Goal: Transaction & Acquisition: Purchase product/service

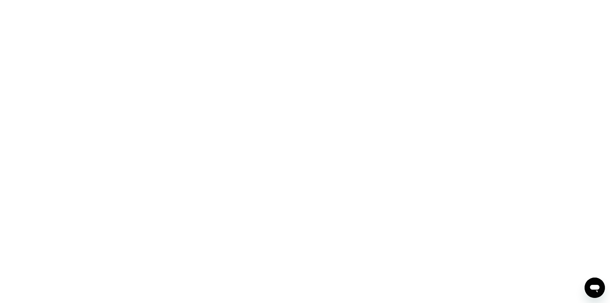
click at [298, 163] on div at bounding box center [305, 151] width 610 height 303
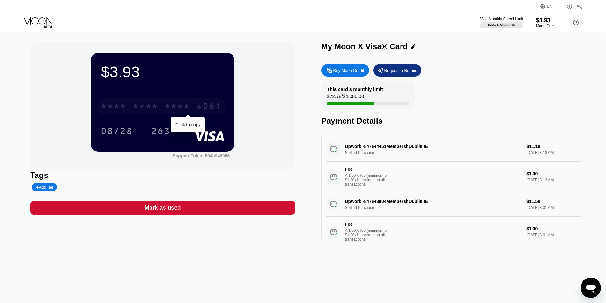
click at [166, 109] on div "* * * *" at bounding box center [176, 107] width 25 height 10
click at [346, 71] on div "Buy Moon Credit" at bounding box center [348, 70] width 31 height 5
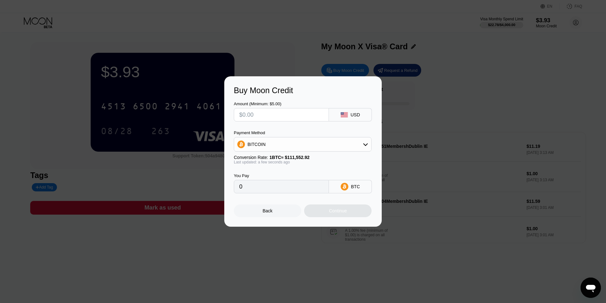
click at [332, 146] on div "BITCOIN" at bounding box center [302, 144] width 137 height 13
click at [290, 180] on div "USDT on TRON" at bounding box center [303, 175] width 134 height 13
type input "0.00"
click at [279, 118] on input "text" at bounding box center [281, 114] width 84 height 13
type input "$1"
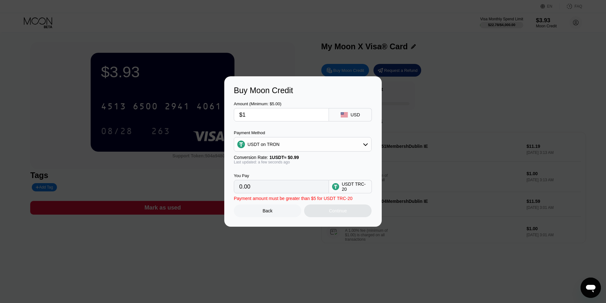
type input "1.01"
type input "$10"
type input "10.10"
type input "$10"
click at [343, 209] on div "Continue" at bounding box center [337, 210] width 67 height 13
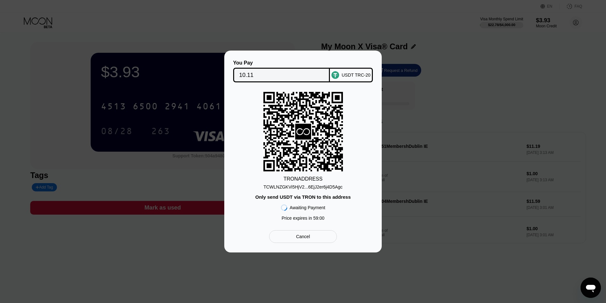
click at [303, 187] on div "TCWLNZGKVi5HjV2...6EjJ2er6j4D5Agc" at bounding box center [302, 186] width 79 height 5
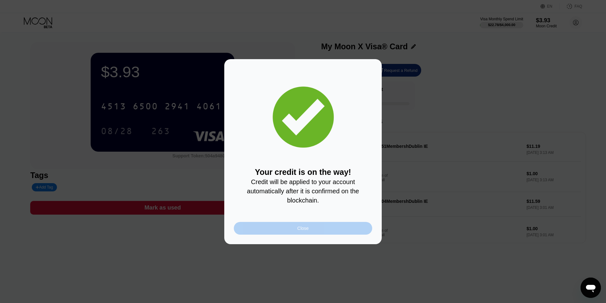
click at [296, 232] on div "Close" at bounding box center [303, 228] width 138 height 13
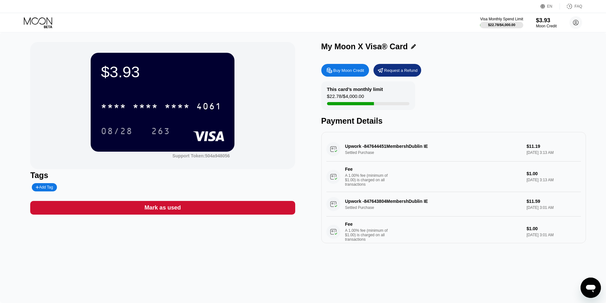
click at [255, 259] on div "$3.93 * * * * * * * * * * * * 4061 08/28 263 Support Token: 504a948056 Tags Add…" at bounding box center [303, 167] width 606 height 271
click at [545, 21] on div "$3.93" at bounding box center [546, 20] width 21 height 7
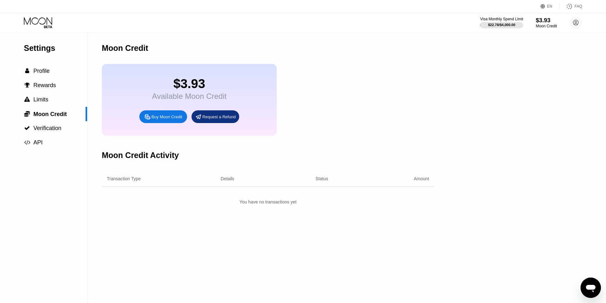
click at [544, 21] on div "$3.93" at bounding box center [545, 20] width 21 height 7
click at [288, 208] on div "You have no transactions yet" at bounding box center [268, 201] width 332 height 11
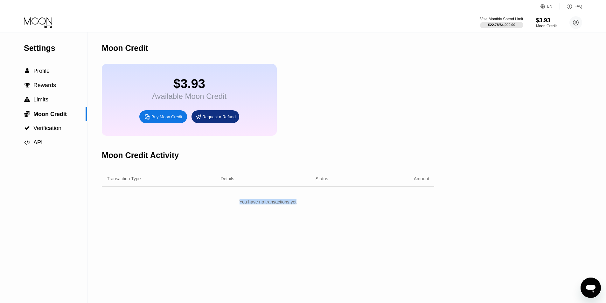
click at [437, 122] on div "Settings  Profile  Rewards  Limits  Moon Credit  Verification  API Moon C…" at bounding box center [303, 167] width 606 height 271
click at [545, 24] on div "$3.93" at bounding box center [546, 20] width 21 height 7
click at [545, 24] on div "$3.93" at bounding box center [545, 20] width 21 height 7
click at [547, 23] on div "$3.93" at bounding box center [545, 20] width 21 height 7
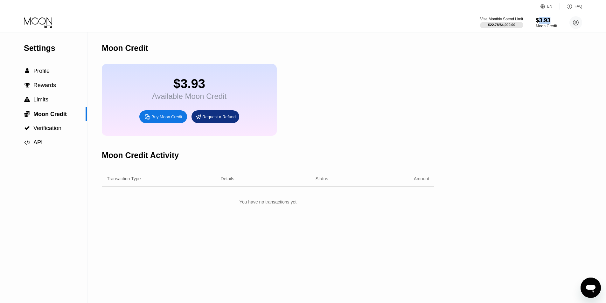
click at [547, 23] on div "$3.93" at bounding box center [545, 20] width 21 height 7
drag, startPoint x: 499, startPoint y: 74, endPoint x: 264, endPoint y: 51, distance: 236.6
click at [499, 74] on div "Settings  Profile  Rewards  Limits  Moon Credit  Verification  API Moon C…" at bounding box center [303, 167] width 606 height 271
click at [476, 61] on div "Settings  Profile  Rewards  Limits  Moon Credit  Verification  API Moon C…" at bounding box center [303, 167] width 606 height 271
drag, startPoint x: 529, startPoint y: 36, endPoint x: 531, endPoint y: 31, distance: 4.9
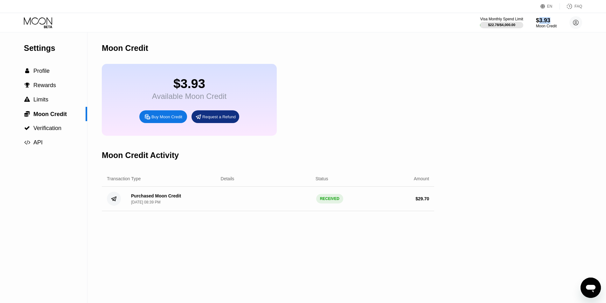
click at [530, 33] on div "Settings  Profile  Rewards  Limits  Moon Credit  Verification  API Moon C…" at bounding box center [303, 167] width 606 height 271
click at [534, 26] on div "Visa Monthly Spend Limit $22.78 / $4,000.00 $3.93 Moon Credit Miguel Mendoza m.…" at bounding box center [531, 22] width 102 height 13
click at [535, 25] on div "Moon Credit" at bounding box center [545, 26] width 21 height 4
click at [543, 23] on div "$3.93" at bounding box center [545, 20] width 21 height 7
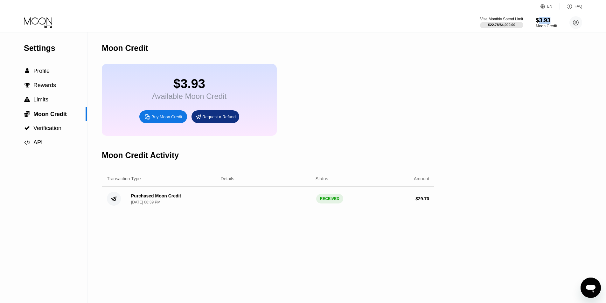
click at [543, 23] on div "$3.93" at bounding box center [545, 20] width 21 height 7
drag, startPoint x: 535, startPoint y: 47, endPoint x: 530, endPoint y: 23, distance: 24.8
click at [535, 47] on div "Settings  Profile  Rewards  Limits  Moon Credit  Verification  API Moon C…" at bounding box center [303, 167] width 606 height 271
click at [544, 18] on div "$3.93" at bounding box center [546, 20] width 21 height 7
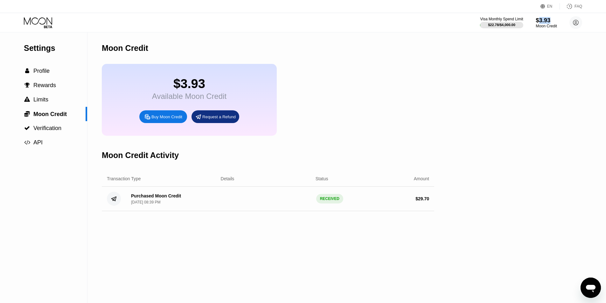
click at [544, 18] on div "$3.93" at bounding box center [545, 20] width 21 height 7
click at [576, 23] on circle at bounding box center [575, 22] width 13 height 13
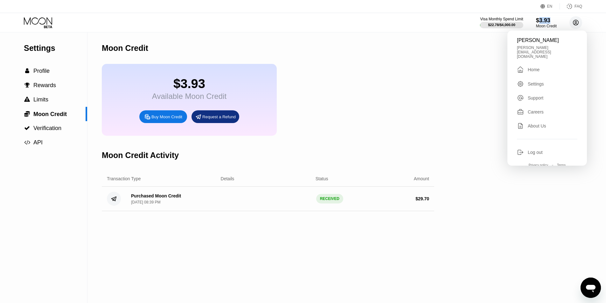
click at [576, 23] on circle at bounding box center [575, 22] width 13 height 13
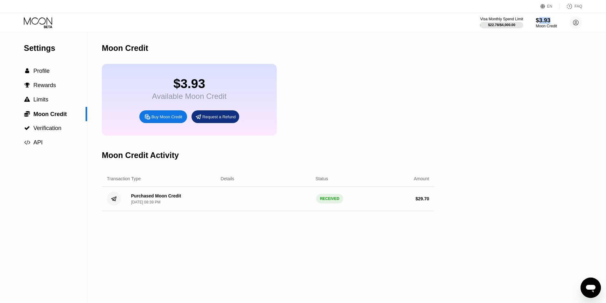
click at [538, 21] on div "$3.93" at bounding box center [545, 20] width 21 height 7
drag, startPoint x: 529, startPoint y: 46, endPoint x: 535, endPoint y: 30, distance: 17.0
click at [529, 46] on div "Settings  Profile  Rewards  Limits  Moon Credit  Verification  API Moon C…" at bounding box center [303, 167] width 606 height 271
click at [538, 24] on div "$3.93" at bounding box center [545, 20] width 21 height 7
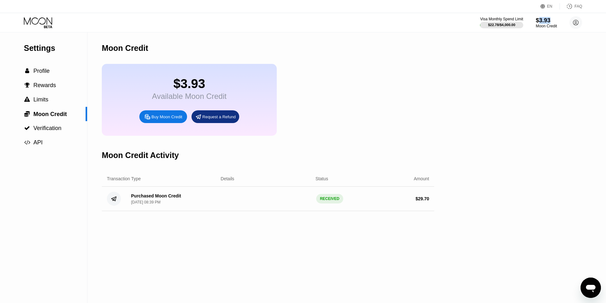
click at [538, 24] on div "$3.93" at bounding box center [545, 20] width 21 height 7
click at [519, 47] on div "Settings  Profile  Rewards  Limits  Moon Credit  Verification  API Moon C…" at bounding box center [303, 167] width 606 height 271
click at [536, 27] on div "Moon Credit" at bounding box center [546, 26] width 21 height 4
click at [536, 28] on div "Moon Credit" at bounding box center [545, 26] width 21 height 4
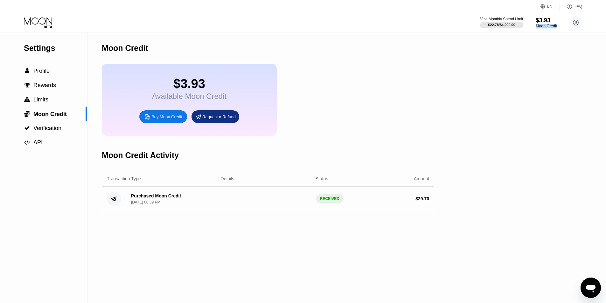
click at [536, 28] on div "Moon Credit" at bounding box center [545, 26] width 21 height 4
click at [545, 27] on div "Moon Credit" at bounding box center [545, 26] width 21 height 4
click at [540, 53] on div "Settings  Profile  Rewards  Limits  Moon Credit  Verification  API Moon C…" at bounding box center [303, 167] width 606 height 271
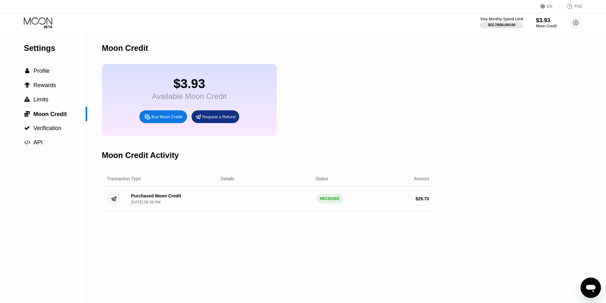
click at [530, 23] on div "Visa Monthly Spend Limit $22.78 / $4,000.00 $3.93 Moon Credit Miguel Mendoza m.…" at bounding box center [531, 22] width 102 height 13
drag, startPoint x: 532, startPoint y: 21, endPoint x: 536, endPoint y: 20, distance: 3.6
click at [533, 21] on div "Visa Monthly Spend Limit $22.78 / $4,000.00 $3.93 Moon Credit Miguel Mendoza m.…" at bounding box center [531, 22] width 102 height 13
click at [536, 20] on div "$3.93" at bounding box center [546, 20] width 21 height 7
click at [536, 20] on div "$3.93" at bounding box center [545, 20] width 21 height 7
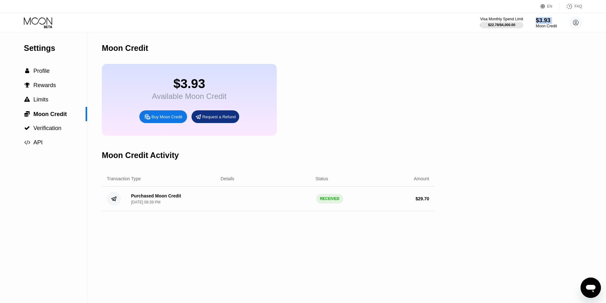
click at [536, 20] on div "$3.93" at bounding box center [545, 20] width 21 height 7
click at [531, 42] on div "Settings  Profile  Rewards  Limits  Moon Credit  Verification  API Moon C…" at bounding box center [303, 167] width 606 height 271
click at [542, 23] on div "$3.93" at bounding box center [546, 20] width 21 height 7
click at [542, 23] on div "$3.93" at bounding box center [545, 20] width 21 height 7
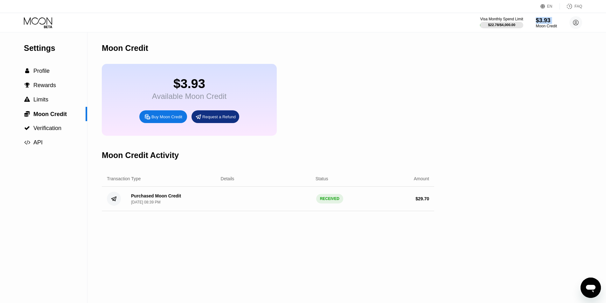
click at [542, 23] on div "$3.93" at bounding box center [545, 20] width 21 height 7
click at [531, 42] on div "Settings  Profile  Rewards  Limits  Moon Credit  Verification  API Moon C…" at bounding box center [303, 167] width 606 height 271
click at [228, 207] on div "Purchased Moon Credit Sep 19, 2025, 08:39 PM RECEIVED $ 29.70" at bounding box center [268, 199] width 332 height 24
click at [327, 203] on div "RECEIVED" at bounding box center [329, 199] width 27 height 10
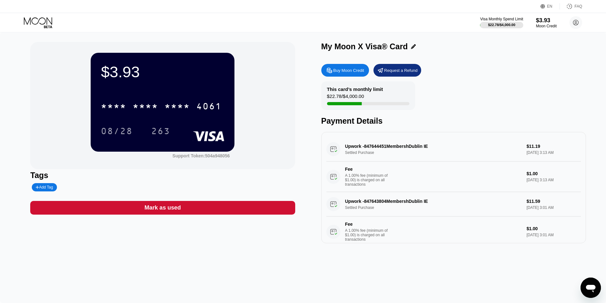
click at [535, 16] on div "Visa Monthly Spend Limit $22.78 / $4,000.00 $3.93 Moon Credit Miguel Mendoza m.…" at bounding box center [531, 22] width 102 height 13
click at [543, 26] on div "Moon Credit" at bounding box center [545, 26] width 21 height 4
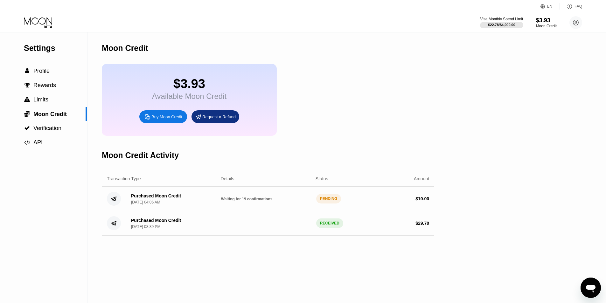
click at [322, 203] on div "PENDING" at bounding box center [328, 199] width 25 height 10
click at [239, 201] on span "Waiting for 19 confirmations" at bounding box center [246, 199] width 51 height 4
click at [156, 198] on div "Purchased Moon Credit" at bounding box center [156, 195] width 50 height 5
click at [157, 198] on div "Purchased Moon Credit" at bounding box center [156, 195] width 50 height 5
click at [324, 202] on div "PENDING" at bounding box center [328, 199] width 25 height 10
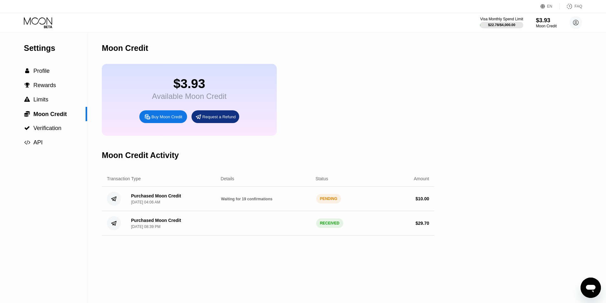
click at [334, 203] on div "PENDING" at bounding box center [328, 199] width 25 height 10
click at [538, 25] on div "Moon Credit" at bounding box center [546, 26] width 21 height 4
click at [316, 222] on div "Purchased Moon Credit [DATE] 08:39 PM RECEIVED $ 29.70" at bounding box center [268, 223] width 332 height 24
click at [339, 226] on div "$ 29.70" at bounding box center [384, 223] width 90 height 5
click at [331, 203] on div "PENDING" at bounding box center [328, 199] width 25 height 10
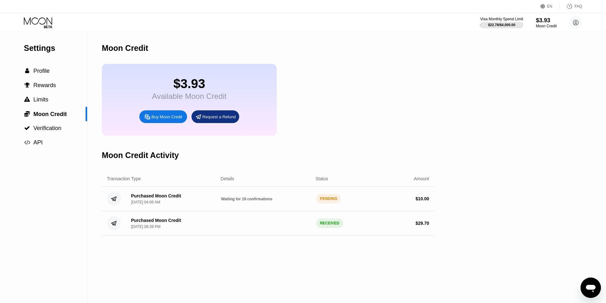
click at [331, 203] on div "PENDING" at bounding box center [328, 199] width 25 height 10
drag, startPoint x: 330, startPoint y: 208, endPoint x: 312, endPoint y: 207, distance: 17.8
click at [330, 203] on div "PENDING" at bounding box center [328, 199] width 25 height 10
drag, startPoint x: 312, startPoint y: 207, endPoint x: 256, endPoint y: 208, distance: 56.9
click at [303, 208] on div "Purchased Moon Credit Sep 22, 2025, 04:06 AM Waiting for 19 confirmations PENDI…" at bounding box center [268, 199] width 332 height 24
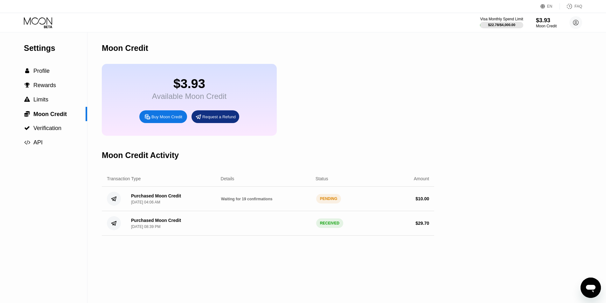
click at [255, 201] on span "Waiting for 19 confirmations" at bounding box center [246, 199] width 51 height 4
drag, startPoint x: 255, startPoint y: 208, endPoint x: 206, endPoint y: 208, distance: 49.0
click at [255, 201] on span "Waiting for 19 confirmations" at bounding box center [246, 199] width 51 height 4
click at [149, 204] on div "Sep 22, 2025, 04:06 AM" at bounding box center [145, 202] width 29 height 4
click at [118, 206] on circle at bounding box center [114, 199] width 14 height 14
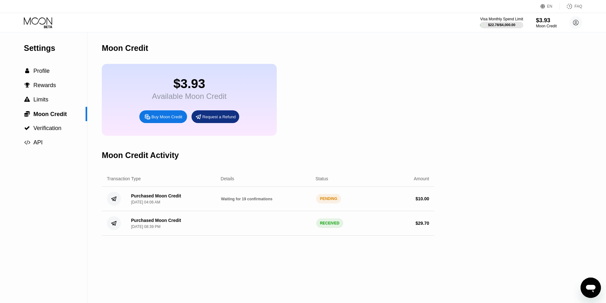
click at [113, 206] on circle at bounding box center [114, 199] width 14 height 14
drag, startPoint x: 126, startPoint y: 201, endPoint x: 135, endPoint y: 201, distance: 9.2
click at [127, 201] on div "Purchased Moon Credit Sep 22, 2025, 04:06 AM" at bounding box center [153, 198] width 55 height 11
drag, startPoint x: 139, startPoint y: 203, endPoint x: 168, endPoint y: 203, distance: 28.6
click at [144, 198] on div "Purchased Moon Credit" at bounding box center [156, 195] width 50 height 5
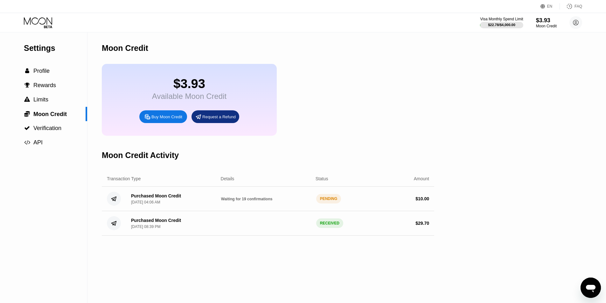
click at [149, 204] on div "Purchased Moon Credit Sep 22, 2025, 04:06 AM" at bounding box center [156, 198] width 50 height 11
drag, startPoint x: 149, startPoint y: 207, endPoint x: 149, endPoint y: 214, distance: 7.0
click at [149, 204] on div "Purchased Moon Credit Sep 22, 2025, 04:06 AM" at bounding box center [156, 198] width 50 height 11
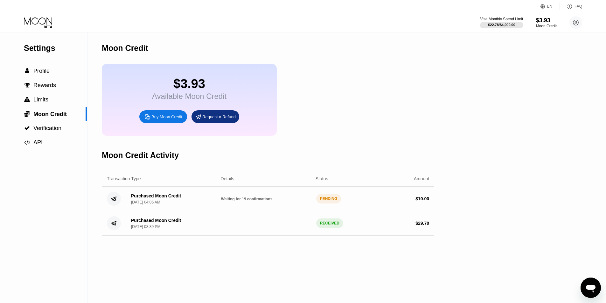
drag, startPoint x: 149, startPoint y: 215, endPoint x: 152, endPoint y: 227, distance: 12.1
click at [150, 221] on div "Transaction Type Details Status Amount Purchased Moon Credit Sep 22, 2025, 04:0…" at bounding box center [268, 203] width 332 height 65
drag, startPoint x: 152, startPoint y: 227, endPoint x: 262, endPoint y: 219, distance: 110.3
click at [261, 222] on div "Purchased Moon Credit [DATE] 08:39 PM RECEIVED $ 29.70" at bounding box center [268, 223] width 332 height 24
drag, startPoint x: 248, startPoint y: 213, endPoint x: 248, endPoint y: 205, distance: 8.6
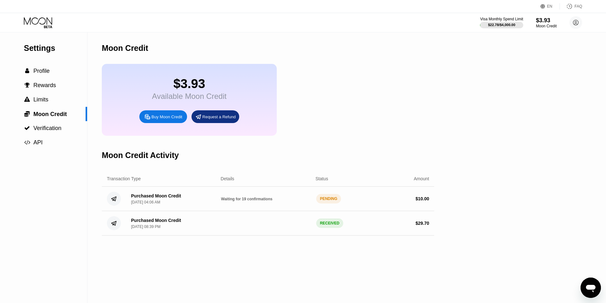
click at [246, 211] on div "Purchased Moon Credit Sep 22, 2025, 04:06 AM Waiting for 19 confirmations PENDI…" at bounding box center [268, 199] width 332 height 24
drag, startPoint x: 252, startPoint y: 203, endPoint x: 259, endPoint y: 204, distance: 6.8
click at [259, 201] on span "Waiting for 19 confirmations" at bounding box center [246, 199] width 51 height 4
click at [257, 201] on span "Waiting for 19 confirmations" at bounding box center [246, 199] width 51 height 4
drag, startPoint x: 257, startPoint y: 209, endPoint x: 267, endPoint y: 204, distance: 10.7
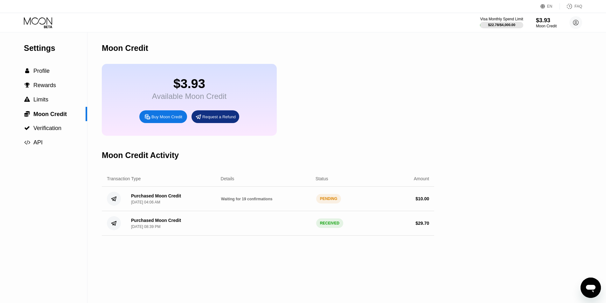
click at [264, 201] on span "Waiting for 19 confirmations" at bounding box center [246, 199] width 51 height 4
click at [267, 201] on span "Waiting for 19 confirmations" at bounding box center [246, 199] width 51 height 4
click at [214, 204] on div "Purchased Moon Credit Sep 22, 2025, 04:06 AM" at bounding box center [171, 198] width 90 height 11
click at [222, 201] on span "Waiting for 19 confirmations" at bounding box center [246, 199] width 51 height 4
click at [135, 204] on div "Purchased Moon Credit Sep 22, 2025, 04:06 AM" at bounding box center [156, 198] width 50 height 11
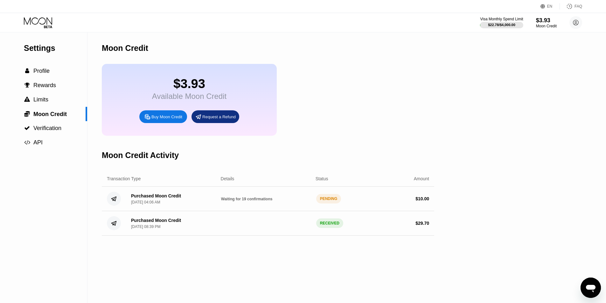
drag, startPoint x: 135, startPoint y: 213, endPoint x: 139, endPoint y: 241, distance: 28.2
click at [138, 236] on div "Transaction Type Details Status Amount Purchased Moon Credit Sep 22, 2025, 04:0…" at bounding box center [268, 203] width 332 height 65
drag, startPoint x: 145, startPoint y: 230, endPoint x: 145, endPoint y: 144, distance: 86.1
click at [149, 220] on div "Purchased Moon Credit [DATE] 08:39 PM RECEIVED $ 29.70" at bounding box center [268, 223] width 332 height 24
click at [60, 81] on div " Rewards" at bounding box center [43, 85] width 87 height 14
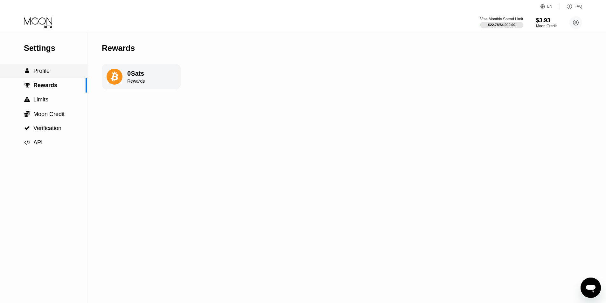
click at [59, 74] on div " Profile" at bounding box center [43, 71] width 87 height 7
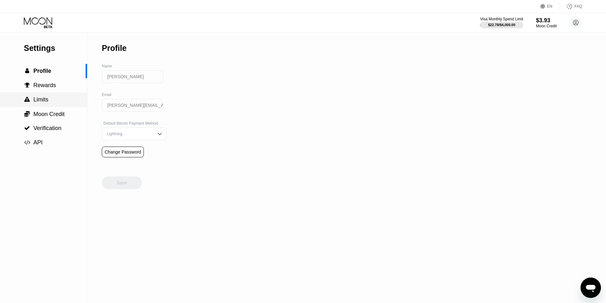
click at [59, 94] on div " Limits" at bounding box center [43, 100] width 87 height 14
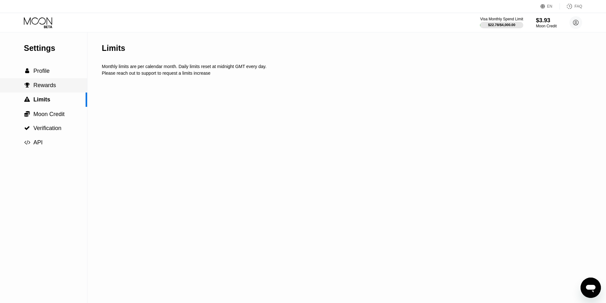
click at [59, 77] on div " Profile" at bounding box center [43, 71] width 87 height 14
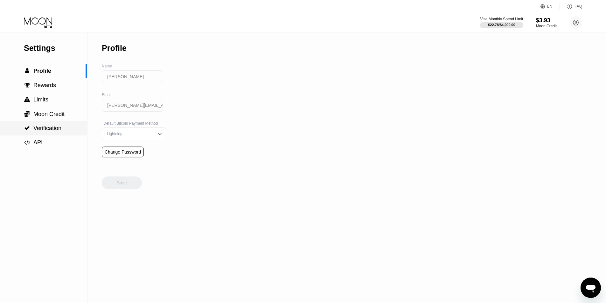
click at [58, 115] on span "Moon Credit" at bounding box center [48, 114] width 31 height 6
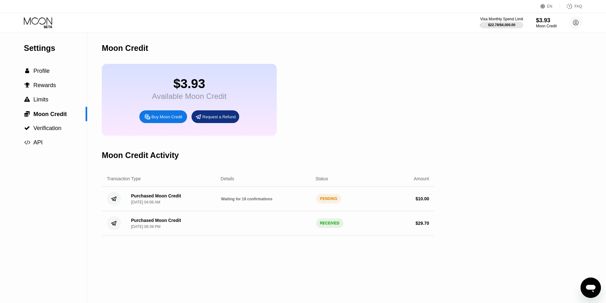
click at [142, 198] on div "Purchased Moon Credit" at bounding box center [156, 195] width 50 height 5
click at [109, 206] on circle at bounding box center [114, 199] width 14 height 14
click at [116, 225] on icon at bounding box center [113, 223] width 5 height 4
click at [165, 229] on div "Purchased Moon Credit Sep 19, 2025, 08:39 PM" at bounding box center [156, 223] width 50 height 11
drag, startPoint x: 349, startPoint y: 230, endPoint x: 334, endPoint y: 230, distance: 14.9
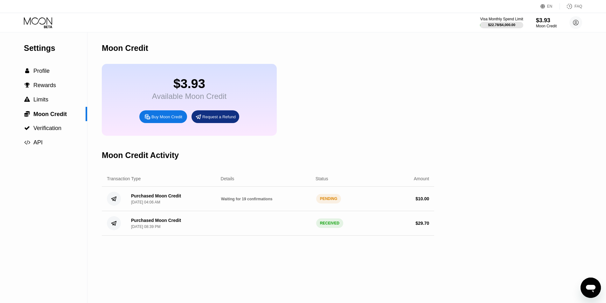
click at [346, 226] on div "$ 29.70" at bounding box center [384, 223] width 90 height 5
click at [334, 228] on div "RECEIVED" at bounding box center [329, 223] width 27 height 10
click at [432, 229] on div "Purchased Moon Credit [DATE] 08:39 PM RECEIVED $ 29.70" at bounding box center [268, 223] width 332 height 24
click at [426, 199] on div "Purchased Moon Credit Sep 22, 2025, 04:06 AM Waiting for 19 confirmations PENDI…" at bounding box center [268, 199] width 332 height 24
click at [415, 201] on div "$ 10.00" at bounding box center [384, 198] width 90 height 5
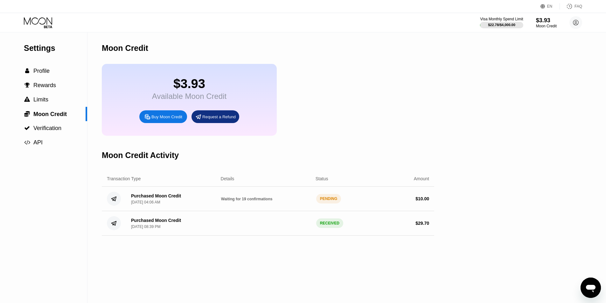
click at [304, 202] on div "Purchased Moon Credit Sep 22, 2025, 04:06 AM Waiting for 19 confirmations PENDI…" at bounding box center [268, 199] width 332 height 24
click at [487, 125] on div "Settings  Profile  Rewards  Limits  Moon Credit  Verification  API Moon C…" at bounding box center [303, 167] width 606 height 271
click at [506, 19] on div "Visa Monthly Spend Limit" at bounding box center [501, 19] width 43 height 4
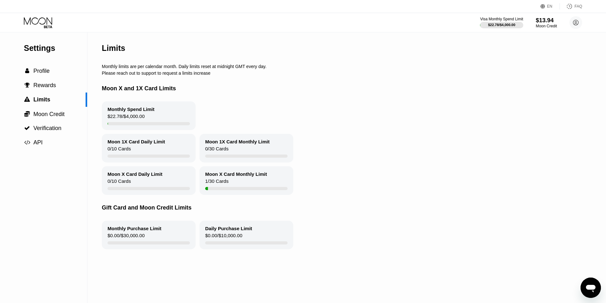
click at [545, 18] on div "$13.94" at bounding box center [545, 20] width 21 height 7
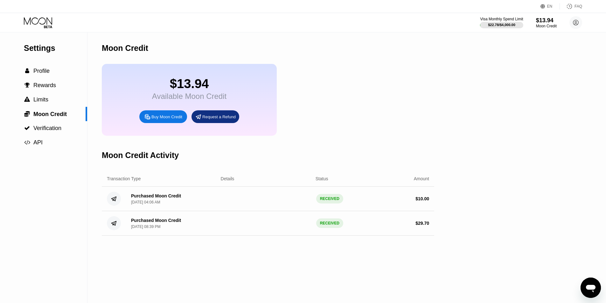
click at [367, 147] on div "Moon Credit Activity" at bounding box center [268, 155] width 332 height 31
click at [264, 61] on div "Moon Credit" at bounding box center [268, 47] width 332 height 31
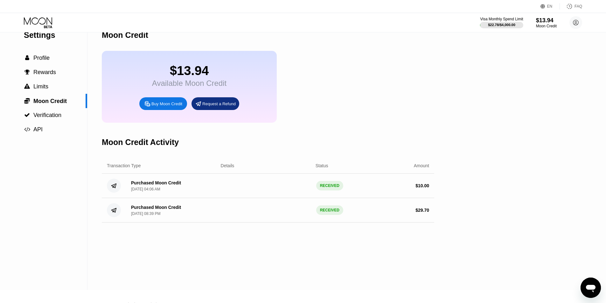
click at [544, 154] on div "Settings  Profile  Rewards  Limits  Moon Credit  Verification  API Moon C…" at bounding box center [303, 154] width 606 height 271
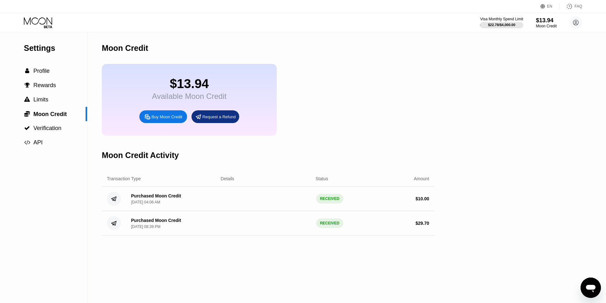
click at [374, 109] on div "$13.94 Available Moon Credit Buy Moon Credit Request a Refund" at bounding box center [268, 100] width 332 height 72
click at [509, 211] on div "Settings  Profile  Rewards  Limits  Moon Credit  Verification  API Moon C…" at bounding box center [303, 167] width 606 height 271
drag, startPoint x: 488, startPoint y: 286, endPoint x: 448, endPoint y: 303, distance: 43.2
click at [487, 286] on div "Settings  Profile  Rewards  Limits  Moon Credit  Verification  API Moon C…" at bounding box center [303, 167] width 606 height 271
click at [546, 23] on div "$13.94" at bounding box center [545, 20] width 21 height 7
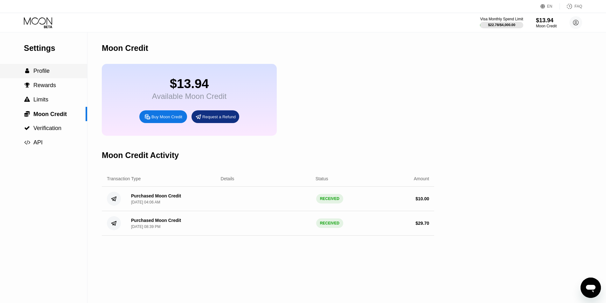
click at [53, 74] on div " Profile" at bounding box center [43, 71] width 87 height 7
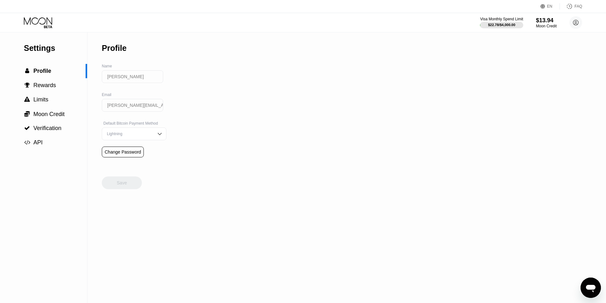
click at [573, 24] on circle at bounding box center [575, 22] width 13 height 13
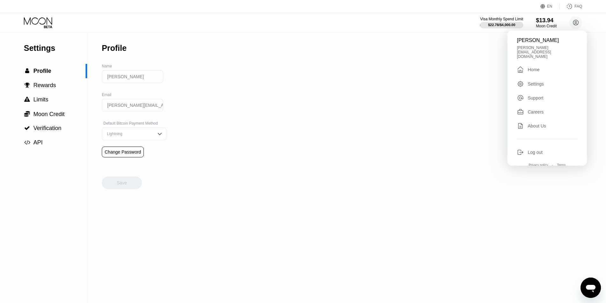
click at [528, 67] on div "Home" at bounding box center [533, 69] width 12 height 5
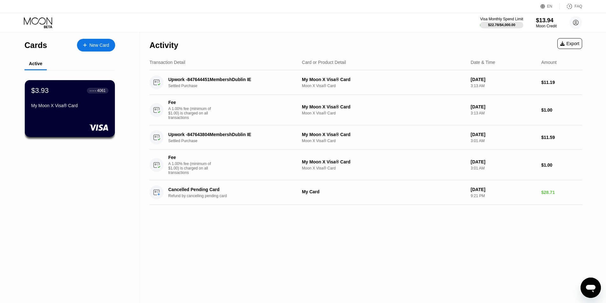
click at [67, 105] on div "$3.93 ● ● ● ● 4061 My Moon X Visa® Card" at bounding box center [69, 98] width 77 height 24
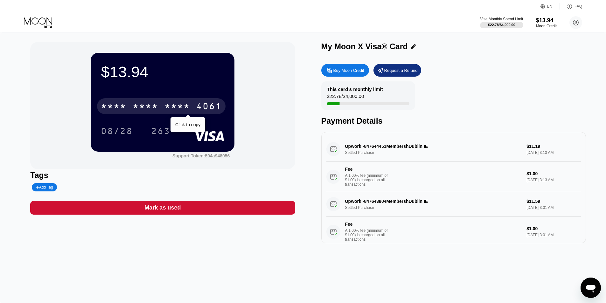
click at [159, 108] on div "* * * * * * * * * * * * 4061" at bounding box center [161, 106] width 128 height 16
click at [156, 109] on div "6500" at bounding box center [145, 107] width 25 height 10
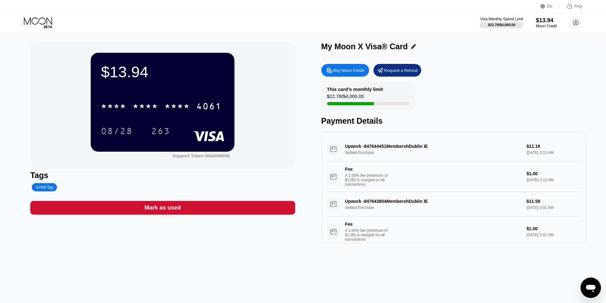
click at [141, 79] on div "$13.94" at bounding box center [162, 72] width 123 height 18
click at [127, 75] on div "$13.94" at bounding box center [162, 72] width 123 height 18
click at [254, 58] on div "$13.94 * * * * * * * * * * * * 4061 08/28 263 Support Token: 504a948056" at bounding box center [162, 105] width 264 height 127
drag, startPoint x: 118, startPoint y: 72, endPoint x: 153, endPoint y: 72, distance: 34.6
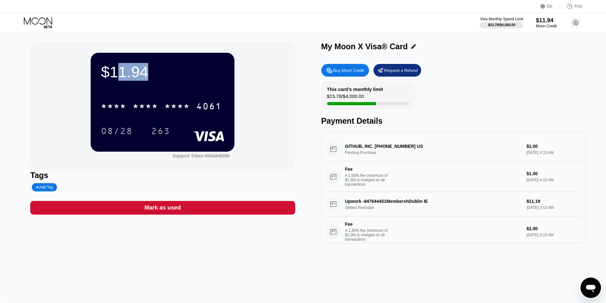
click at [153, 72] on div "$11.94" at bounding box center [162, 72] width 123 height 18
click at [134, 76] on div "$11.94" at bounding box center [162, 72] width 123 height 18
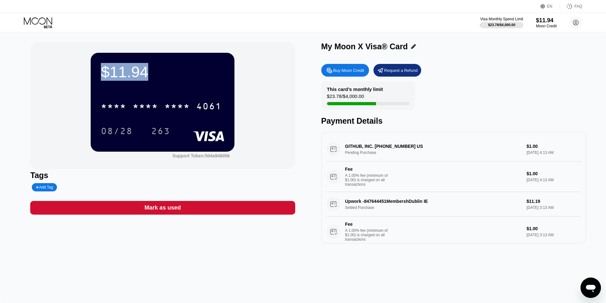
click at [240, 81] on div "$11.94 * * * * * * * * * * * * 4061 08/28 263 Support Token: 504a948056" at bounding box center [162, 105] width 264 height 127
click at [262, 95] on div "$11.94 * * * * * * * * * * * * 4061 08/28 263 Support Token: 504a948056" at bounding box center [162, 105] width 264 height 127
click at [134, 77] on div "$11.94" at bounding box center [162, 72] width 123 height 18
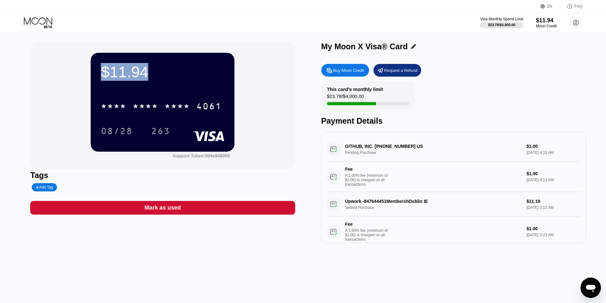
click at [158, 63] on div "$11.94" at bounding box center [162, 72] width 123 height 18
click at [396, 154] on div "GITHUB, INC. +18774484820 US Pending Purchase $1.00 Sep 22, 2025 4:13 AM Fee A …" at bounding box center [453, 164] width 254 height 55
click at [378, 146] on div "GITHUB, INC. +18774484820 US Pending Purchase $1.00 Sep 22, 2025 4:13 AM Fee A …" at bounding box center [453, 164] width 254 height 55
click at [360, 159] on div "GITHUB, INC. +18774484820 US Pending Purchase $1.00 Sep 22, 2025 4:13 AM Fee A …" at bounding box center [453, 164] width 254 height 55
click at [359, 155] on div "GITHUB, INC. +18774484820 US Pending Purchase $1.00 Sep 22, 2025 4:13 AM Fee A …" at bounding box center [453, 164] width 254 height 55
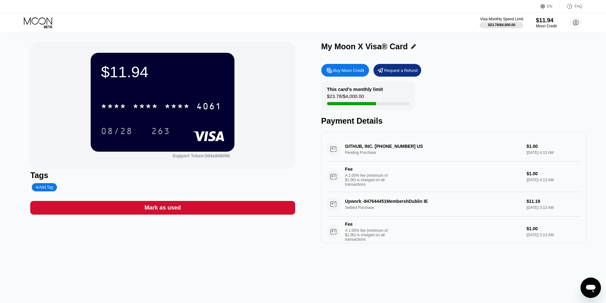
click at [359, 155] on div "GITHUB, INC. +18774484820 US Pending Purchase $1.00 Sep 22, 2025 4:13 AM Fee A …" at bounding box center [453, 164] width 254 height 55
click at [372, 145] on div "GITHUB, INC. +18774484820 US Pending Purchase $1.00 Sep 22, 2025 4:13 AM Fee A …" at bounding box center [453, 164] width 254 height 55
click at [527, 149] on div "GITHUB, INC. +18774484820 US Pending Purchase $1.00 Sep 22, 2025 4:13 AM Fee A …" at bounding box center [453, 164] width 254 height 55
click at [528, 149] on div "GITHUB, INC. +18774484820 US Pending Purchase $1.00 Sep 22, 2025 4:13 AM Fee A …" at bounding box center [453, 164] width 254 height 55
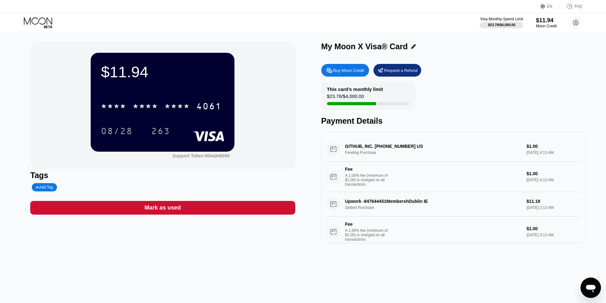
click at [496, 175] on div "Fee A 1.00% fee (minimum of $1.00) is charged on all transactions" at bounding box center [423, 177] width 195 height 20
click at [506, 154] on div "GITHUB, INC. +18774484820 US Pending Purchase $1.00 Sep 22, 2025 4:13 AM Fee A …" at bounding box center [453, 164] width 254 height 55
click at [512, 148] on div "GITHUB, INC. +18774484820 US Pending Purchase $1.00 Sep 22, 2025 4:13 AM Fee A …" at bounding box center [453, 164] width 254 height 55
click at [345, 148] on div "GITHUB, INC. +18774484820 US Pending Purchase $1.00 Sep 22, 2025 4:13 AM Fee A …" at bounding box center [453, 164] width 254 height 55
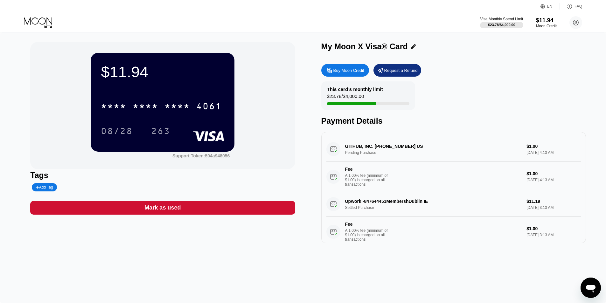
click at [345, 148] on div "GITHUB, INC. +18774484820 US Pending Purchase $1.00 Sep 22, 2025 4:13 AM Fee A …" at bounding box center [453, 164] width 254 height 55
click at [360, 147] on div "GITHUB, INC. +18774484820 US Pending Purchase $1.00 Sep 22, 2025 4:13 AM Fee A …" at bounding box center [453, 164] width 254 height 55
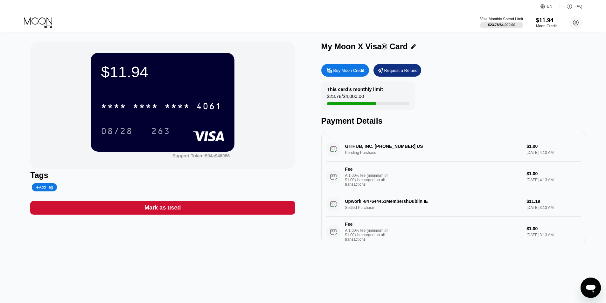
click at [507, 111] on div "This card’s monthly limit $23.78 / $4,000.00 Payment Details" at bounding box center [453, 103] width 264 height 44
click at [346, 73] on div "Buy Moon Credit" at bounding box center [348, 70] width 31 height 5
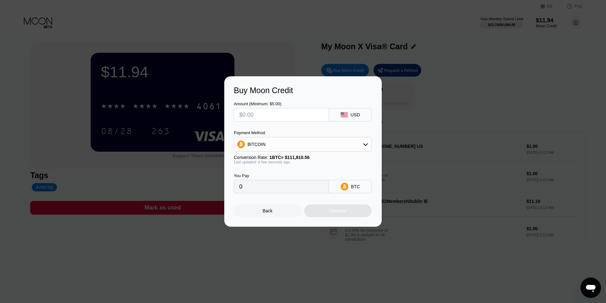
click at [407, 155] on div "Buy Moon Credit Amount (Minimum: $5.00) USD Payment Method BITCOIN Conversion R…" at bounding box center [303, 151] width 606 height 150
click at [274, 210] on div "Back" at bounding box center [267, 210] width 67 height 13
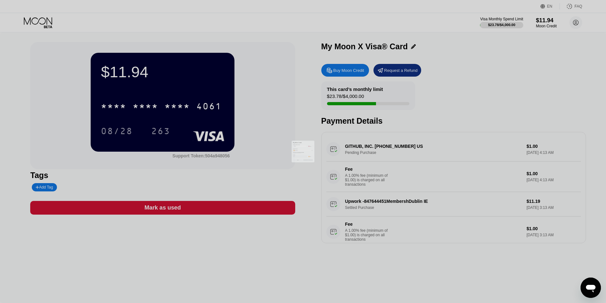
click at [412, 152] on div at bounding box center [305, 151] width 610 height 303
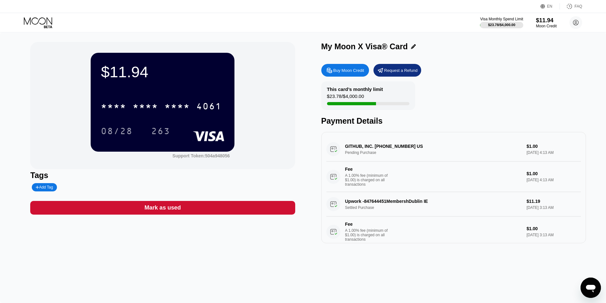
drag, startPoint x: 413, startPoint y: 151, endPoint x: 533, endPoint y: 176, distance: 122.7
click at [413, 151] on div "GITHUB, INC. +18774484820 US Pending Purchase $1.00 Sep 22, 2025 4:13 AM Fee A …" at bounding box center [453, 164] width 254 height 55
click at [527, 147] on div "GITHUB, INC. +18774484820 US Pending Purchase $1.00 Sep 22, 2025 4:13 AM Fee A …" at bounding box center [453, 164] width 254 height 55
drag, startPoint x: 380, startPoint y: 153, endPoint x: 376, endPoint y: 154, distance: 4.3
click at [380, 153] on div "GITHUB, INC. +18774484820 US Pending Purchase $1.00 Sep 22, 2025 4:13 AM Fee A …" at bounding box center [453, 164] width 254 height 55
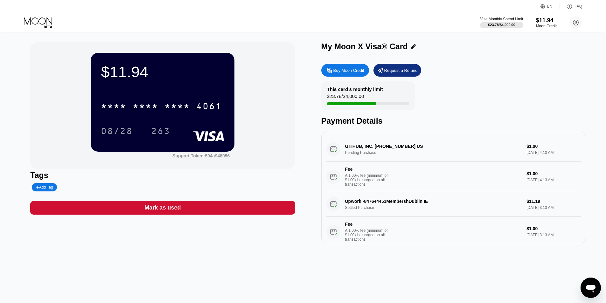
drag, startPoint x: 357, startPoint y: 154, endPoint x: 352, endPoint y: 162, distance: 9.3
click at [356, 155] on div "GITHUB, INC. +18774484820 US Pending Purchase $1.00 Sep 22, 2025 4:13 AM Fee A …" at bounding box center [453, 164] width 254 height 55
click at [352, 162] on div "GITHUB, INC. +18774484820 US Pending Purchase $1.00 Sep 22, 2025 4:13 AM Fee A …" at bounding box center [453, 164] width 254 height 55
click at [540, 25] on div "Moon Credit" at bounding box center [545, 26] width 21 height 4
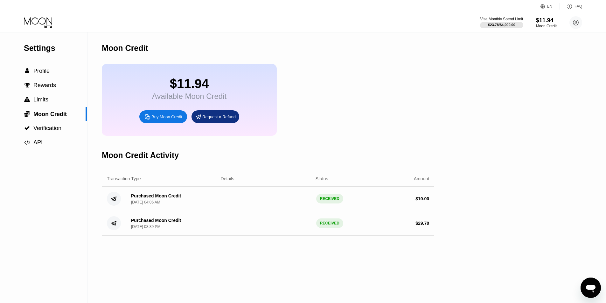
click at [202, 120] on icon at bounding box center [198, 116] width 7 height 7
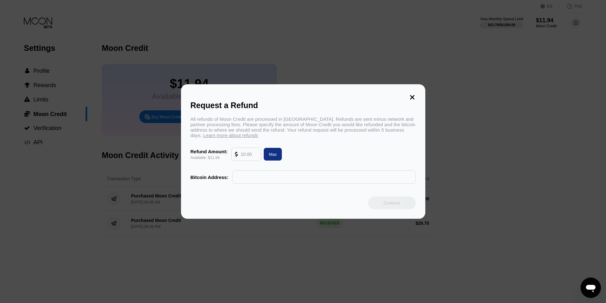
click at [244, 161] on input "text" at bounding box center [248, 154] width 17 height 13
click at [409, 94] on icon at bounding box center [411, 97] width 7 height 7
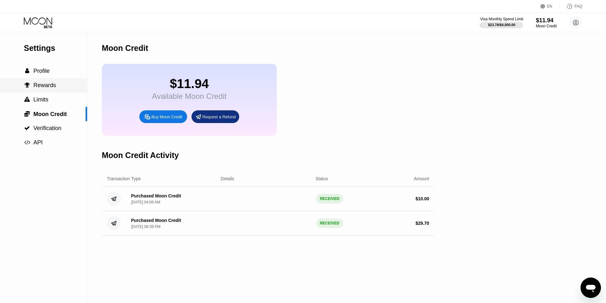
click at [50, 87] on span "Rewards" at bounding box center [44, 85] width 23 height 6
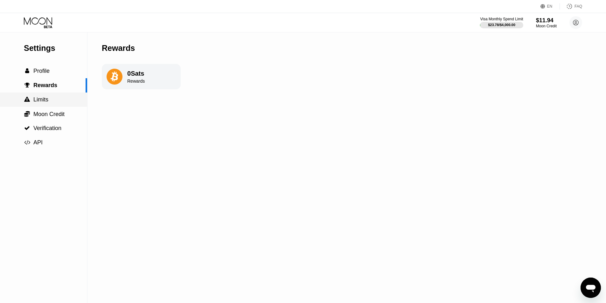
click at [46, 101] on span "Limits" at bounding box center [40, 99] width 15 height 6
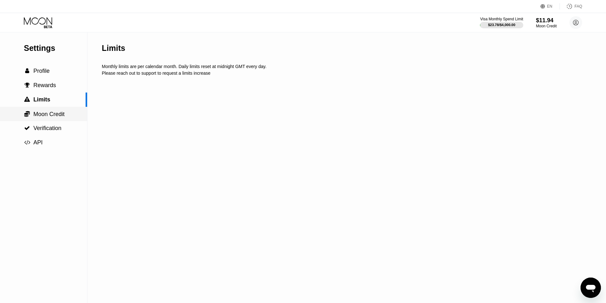
click at [39, 128] on span "Verification" at bounding box center [47, 128] width 28 height 6
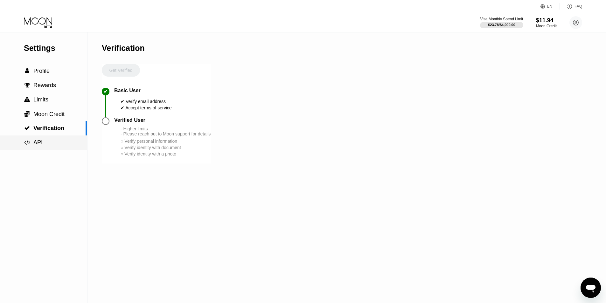
click at [41, 150] on div " API" at bounding box center [43, 142] width 87 height 14
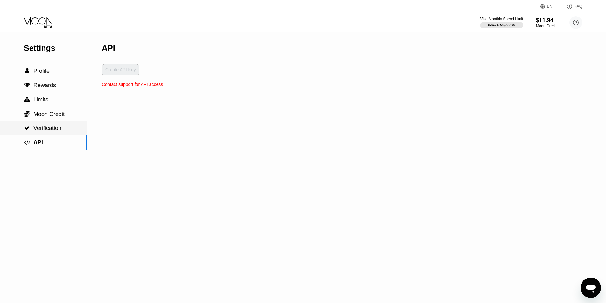
click at [56, 131] on span "Verification" at bounding box center [47, 128] width 28 height 6
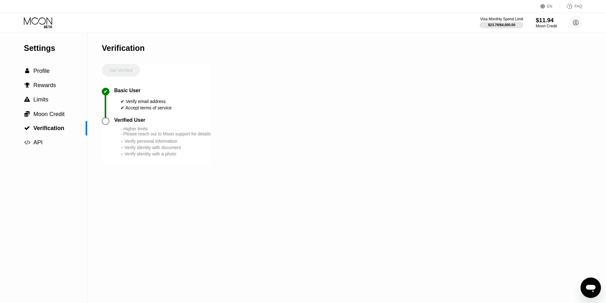
click at [552, 23] on div "$11.94" at bounding box center [545, 20] width 21 height 7
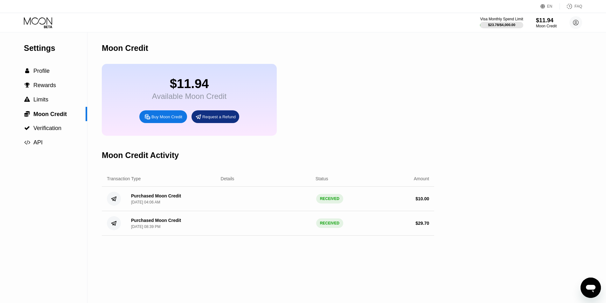
click at [178, 98] on div "Available Moon Credit" at bounding box center [189, 96] width 74 height 9
click at [286, 187] on div "Transaction Type Details Status Amount" at bounding box center [268, 179] width 332 height 16
click at [563, 25] on div "Visa Monthly Spend Limit $23.78 / $4,000.00 $11.94 Moon Credit Miguel Mendoza m…" at bounding box center [531, 22] width 102 height 13
click at [577, 25] on icon at bounding box center [575, 22] width 5 height 5
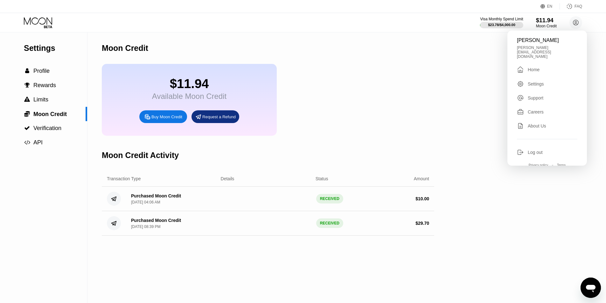
click at [535, 66] on div "Miguel Mendoza m.mendoza.ph7@gmail.com  Home Settings Support Careers About Us…" at bounding box center [546, 98] width 79 height 135
click at [534, 67] on div "Home" at bounding box center [533, 69] width 12 height 5
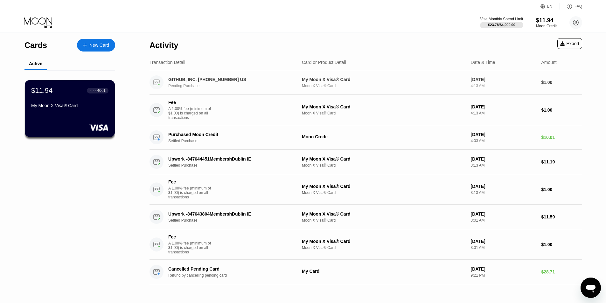
click at [332, 85] on div "Moon X Visa® Card" at bounding box center [384, 86] width 164 height 4
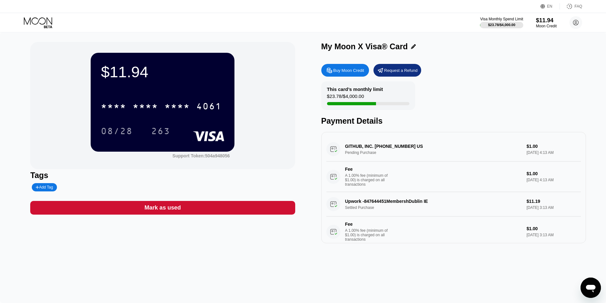
click at [133, 76] on div "$11.94" at bounding box center [162, 72] width 123 height 18
click at [165, 73] on div "$11.94" at bounding box center [162, 72] width 123 height 18
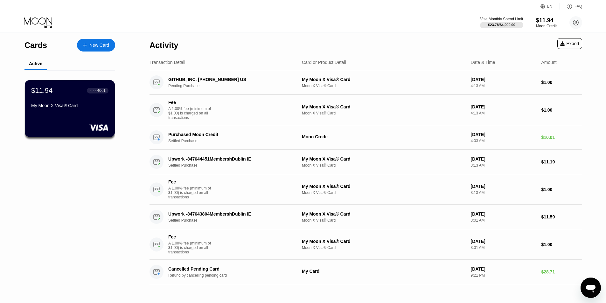
click at [38, 183] on div "Cards New Card Active $11.94 ● ● ● ● 4061 My Moon X Visa® Card" at bounding box center [70, 167] width 140 height 271
click at [77, 116] on div "$11.94 ● ● ● ● 4061 My Moon X Visa® Card" at bounding box center [69, 109] width 91 height 58
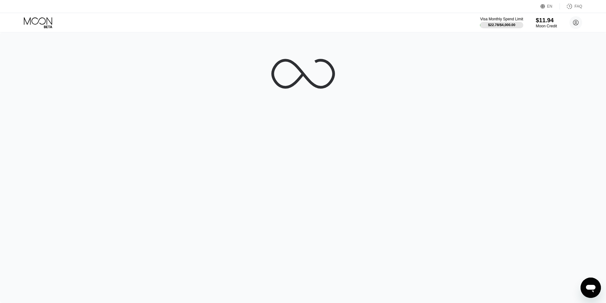
click at [546, 25] on div "Moon Credit" at bounding box center [545, 26] width 21 height 4
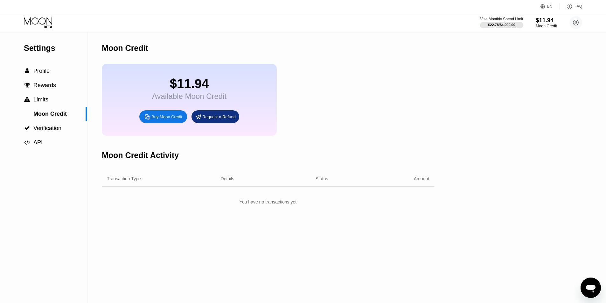
click at [546, 25] on div "Moon Credit" at bounding box center [545, 26] width 21 height 4
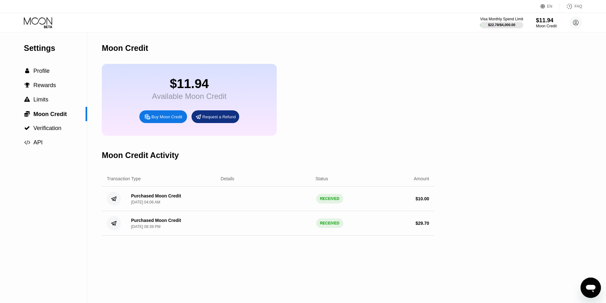
click at [289, 219] on div "Purchased Moon Credit [DATE] 08:39 PM RECEIVED $ 29.70" at bounding box center [268, 223] width 332 height 24
click at [553, 20] on div "$11.94" at bounding box center [545, 20] width 21 height 7
click at [543, 26] on div "Moon Credit" at bounding box center [545, 26] width 21 height 4
click at [575, 20] on icon at bounding box center [575, 22] width 5 height 5
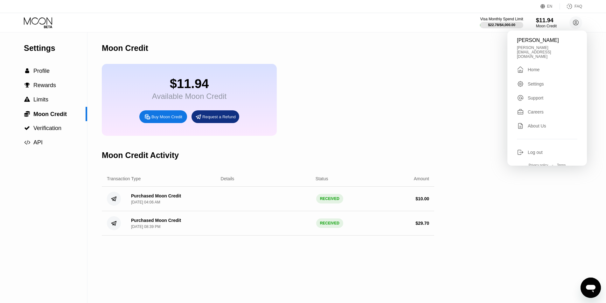
drag, startPoint x: 550, startPoint y: 51, endPoint x: 541, endPoint y: 59, distance: 11.5
click at [549, 52] on div "[PERSON_NAME] [PERSON_NAME][EMAIL_ADDRESS][DOMAIN_NAME]  Home Settings Support…" at bounding box center [546, 98] width 79 height 135
click at [540, 66] on div " Home" at bounding box center [547, 70] width 60 height 8
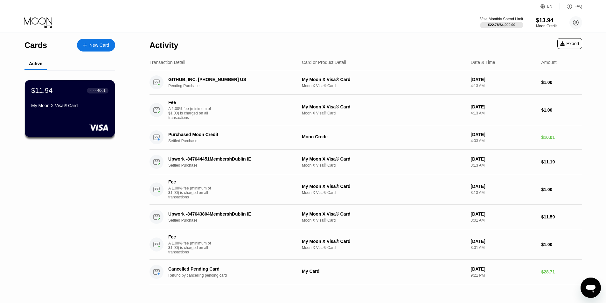
click at [107, 182] on div "Cards New Card Active $11.94 ● ● ● ● 4061 My Moon X Visa® Card" at bounding box center [70, 167] width 140 height 271
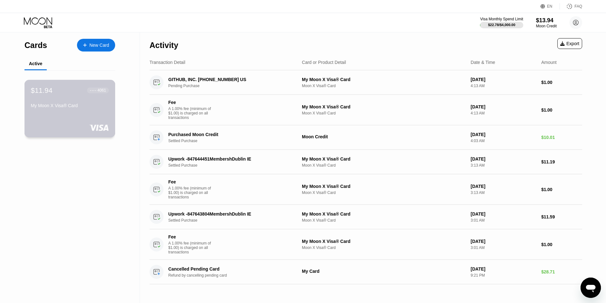
click at [77, 108] on div "My Moon X Visa® Card" at bounding box center [70, 105] width 78 height 5
